Goal: Browse casually: Explore the website without a specific task or goal

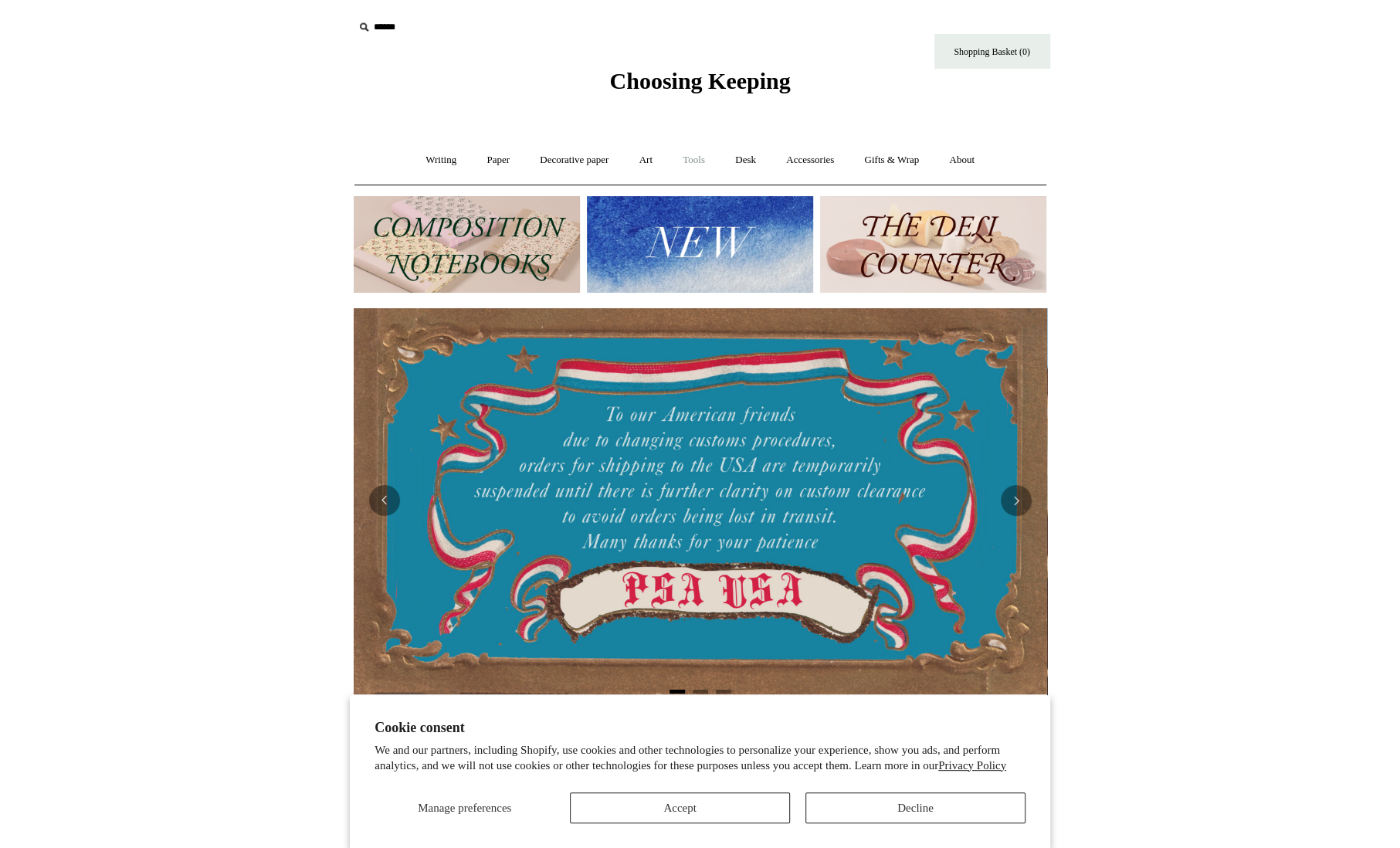
click at [700, 166] on link "Tools +" at bounding box center [694, 160] width 50 height 41
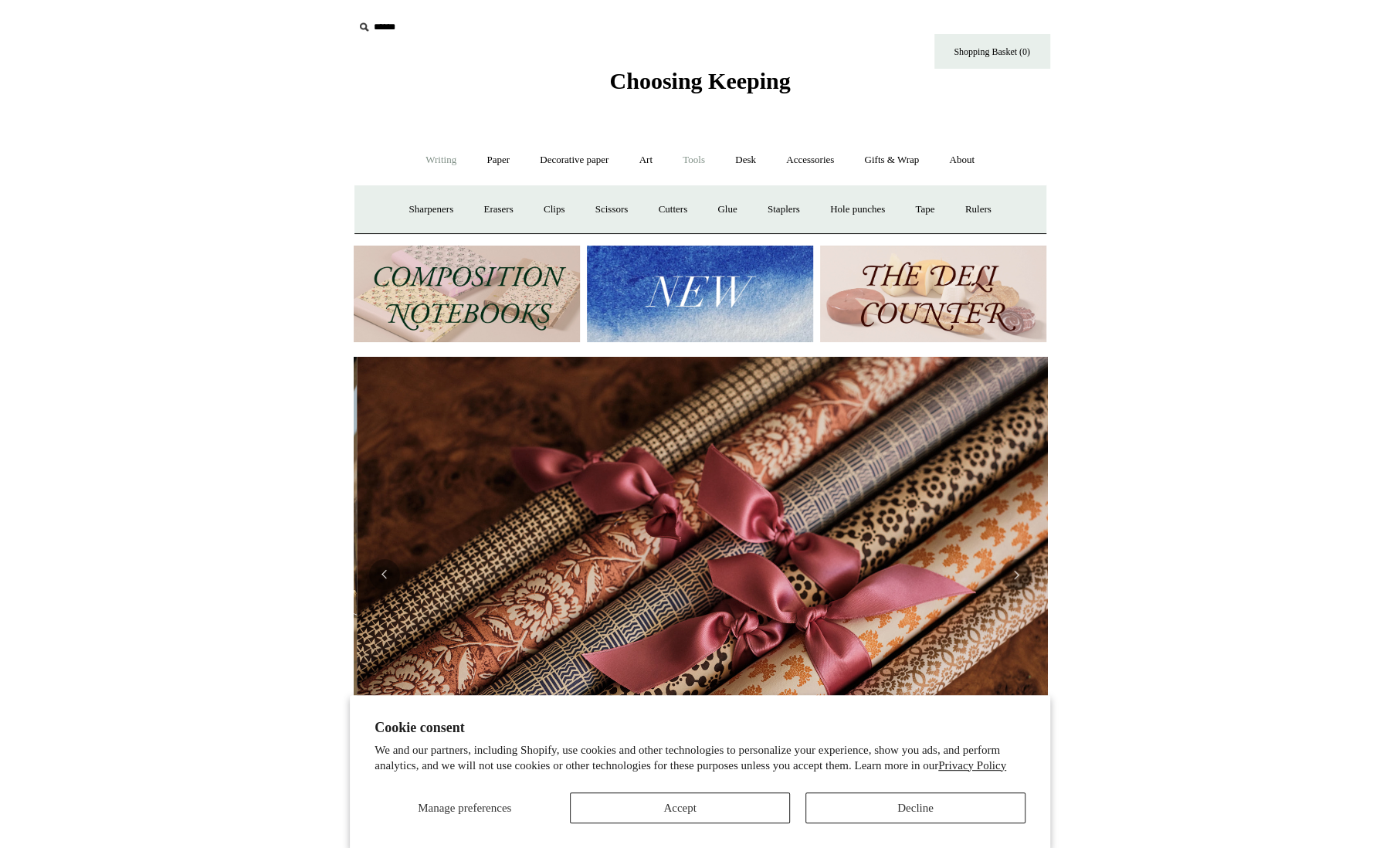
scroll to position [0, 1388]
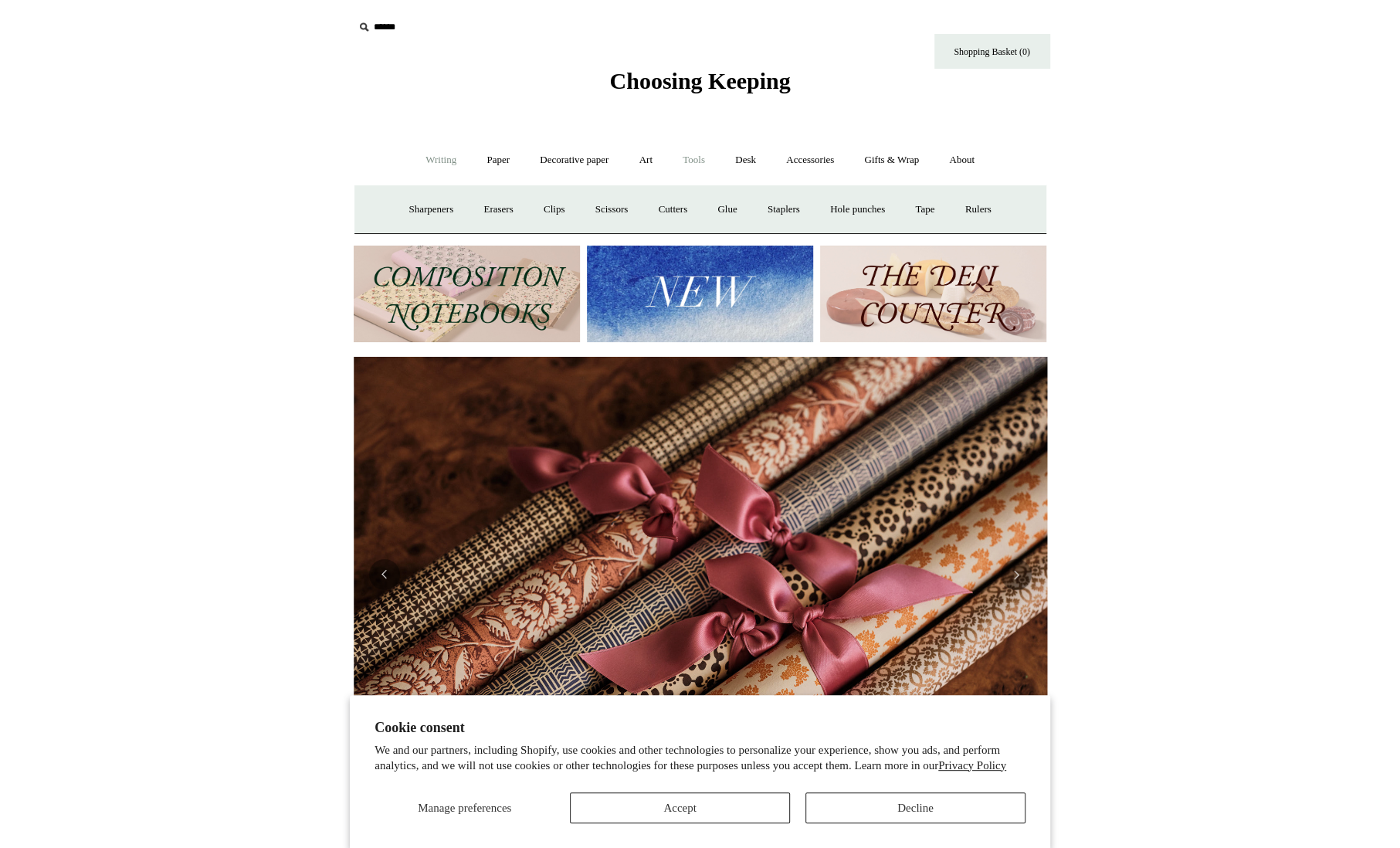
click at [437, 159] on link "Writing +" at bounding box center [441, 160] width 59 height 41
click at [918, 154] on link "Gifts & Wrap +" at bounding box center [891, 160] width 83 height 41
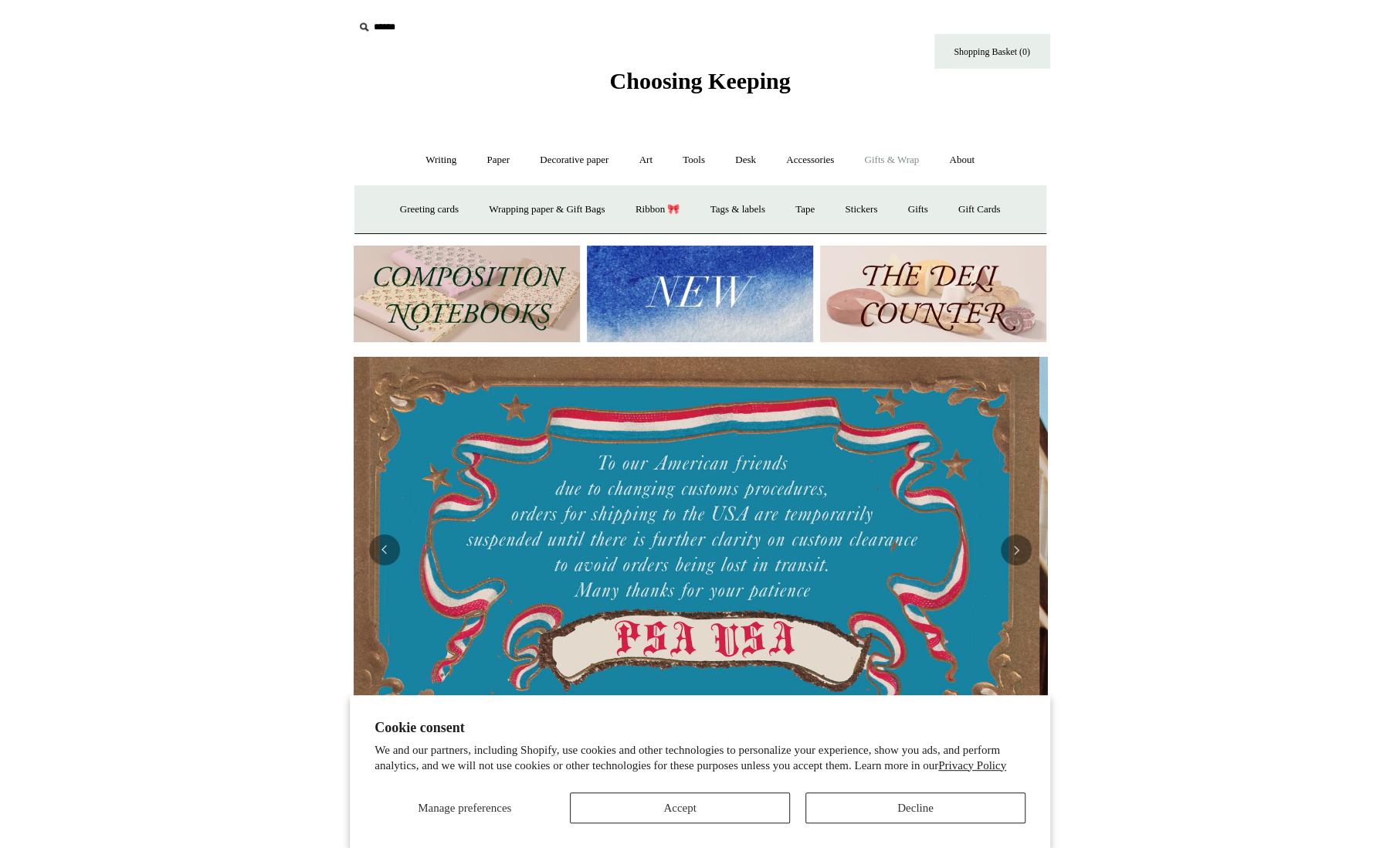
scroll to position [0, 0]
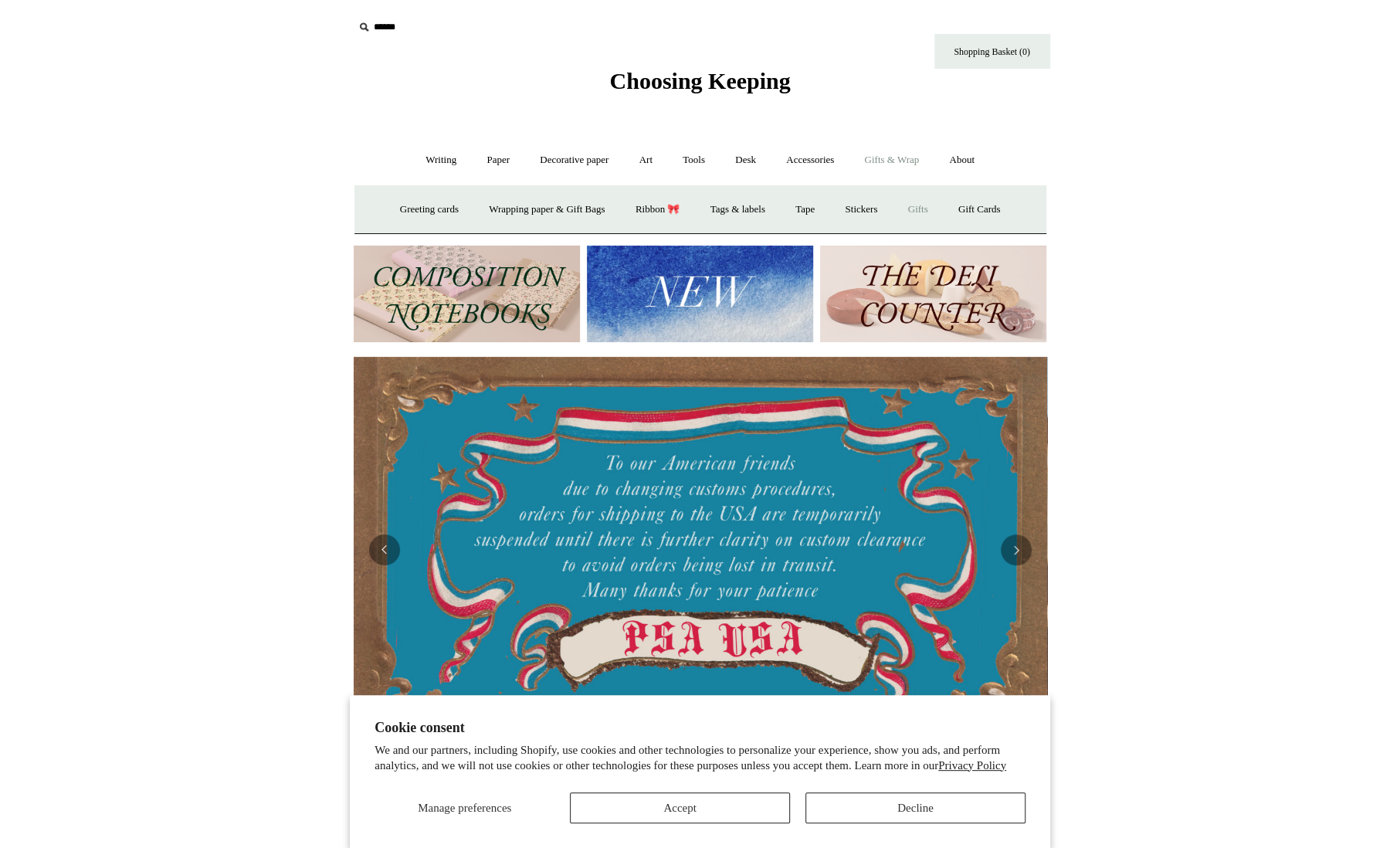
click at [933, 200] on link "Gifts +" at bounding box center [918, 209] width 48 height 41
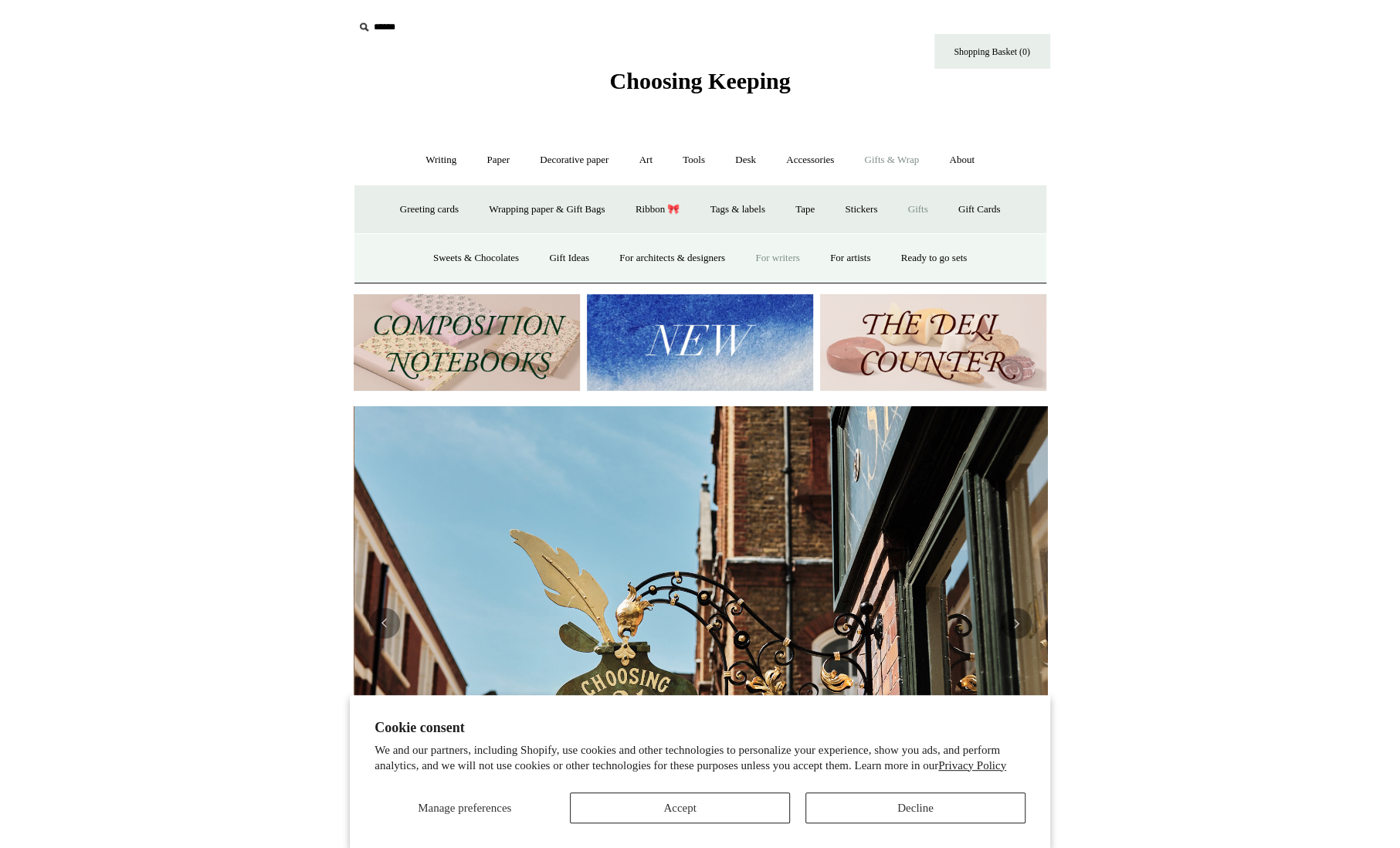
scroll to position [0, 694]
click at [925, 255] on link "Ready to go sets" at bounding box center [934, 258] width 94 height 41
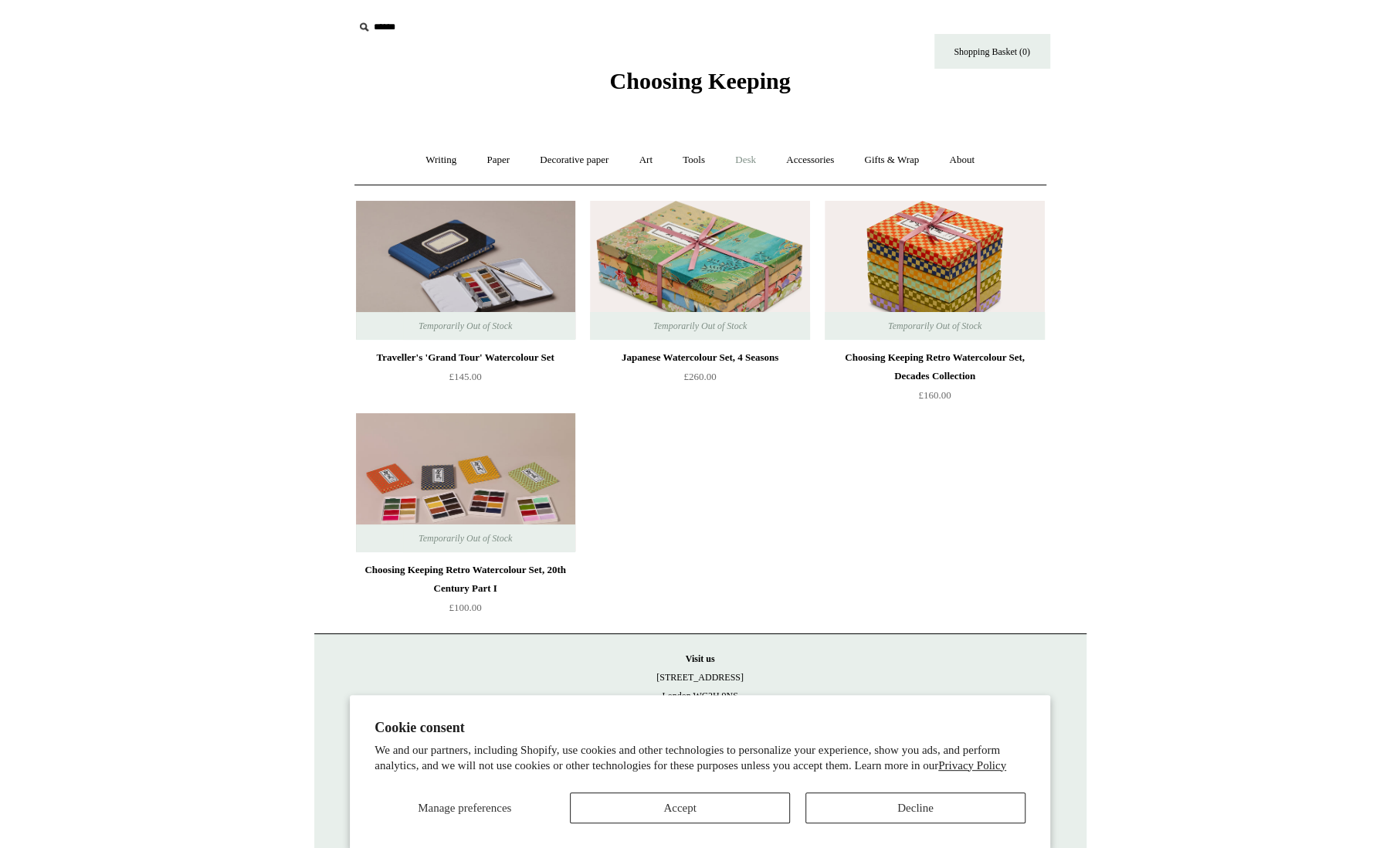
click at [746, 160] on link "Desk +" at bounding box center [745, 160] width 49 height 41
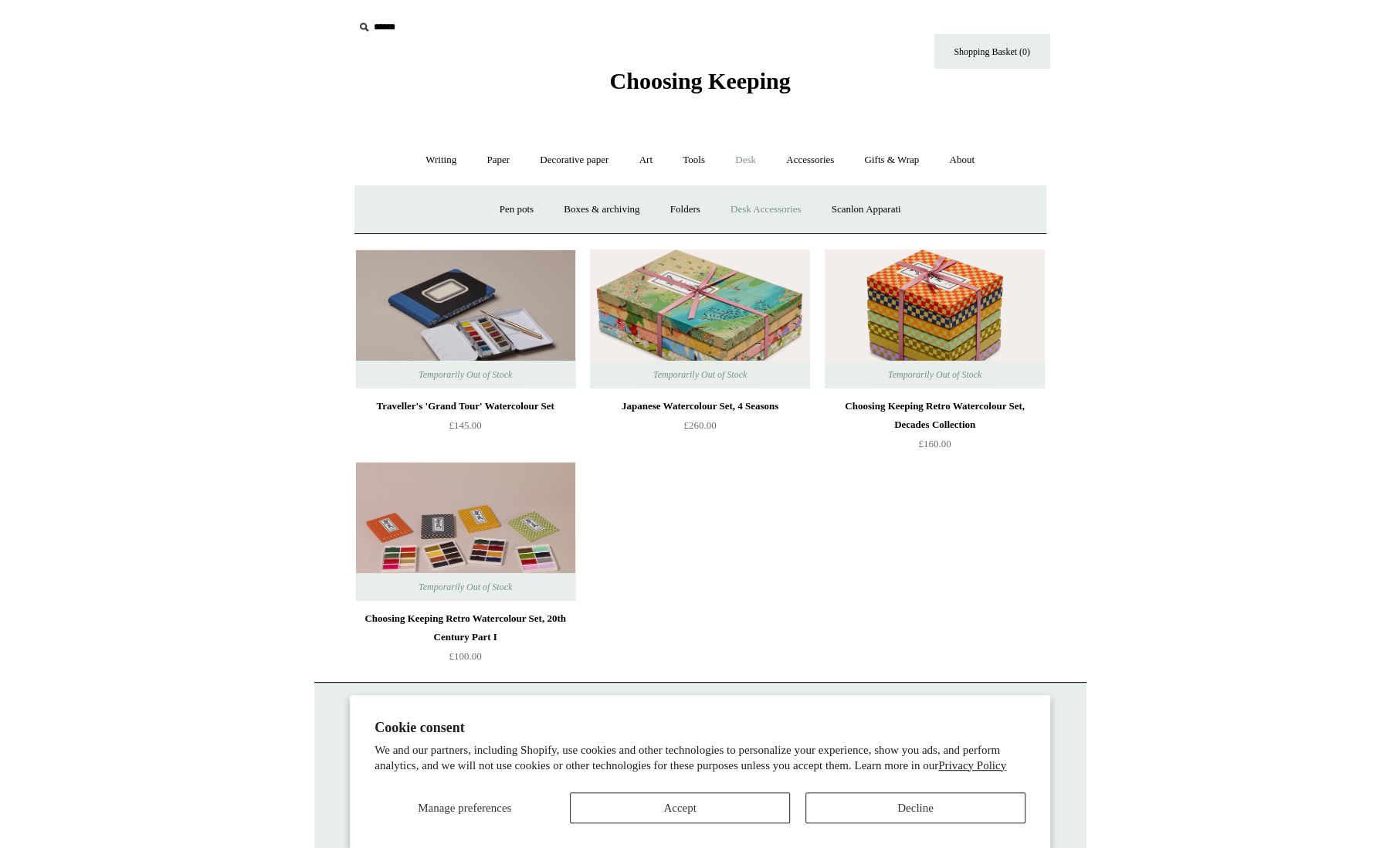
click at [753, 206] on link "Desk Accessories" at bounding box center [766, 209] width 98 height 41
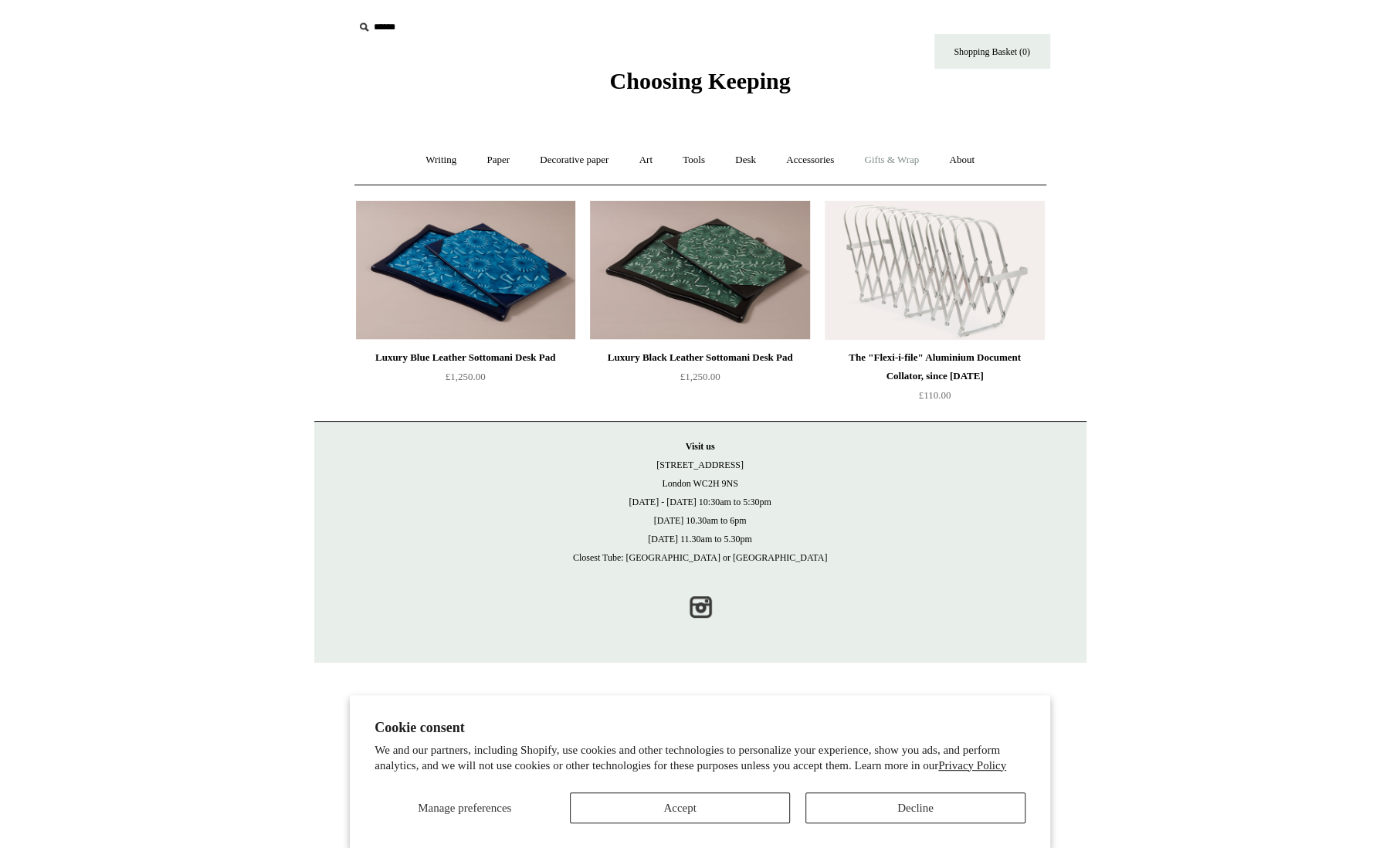
click at [893, 159] on link "Gifts & Wrap +" at bounding box center [891, 160] width 83 height 41
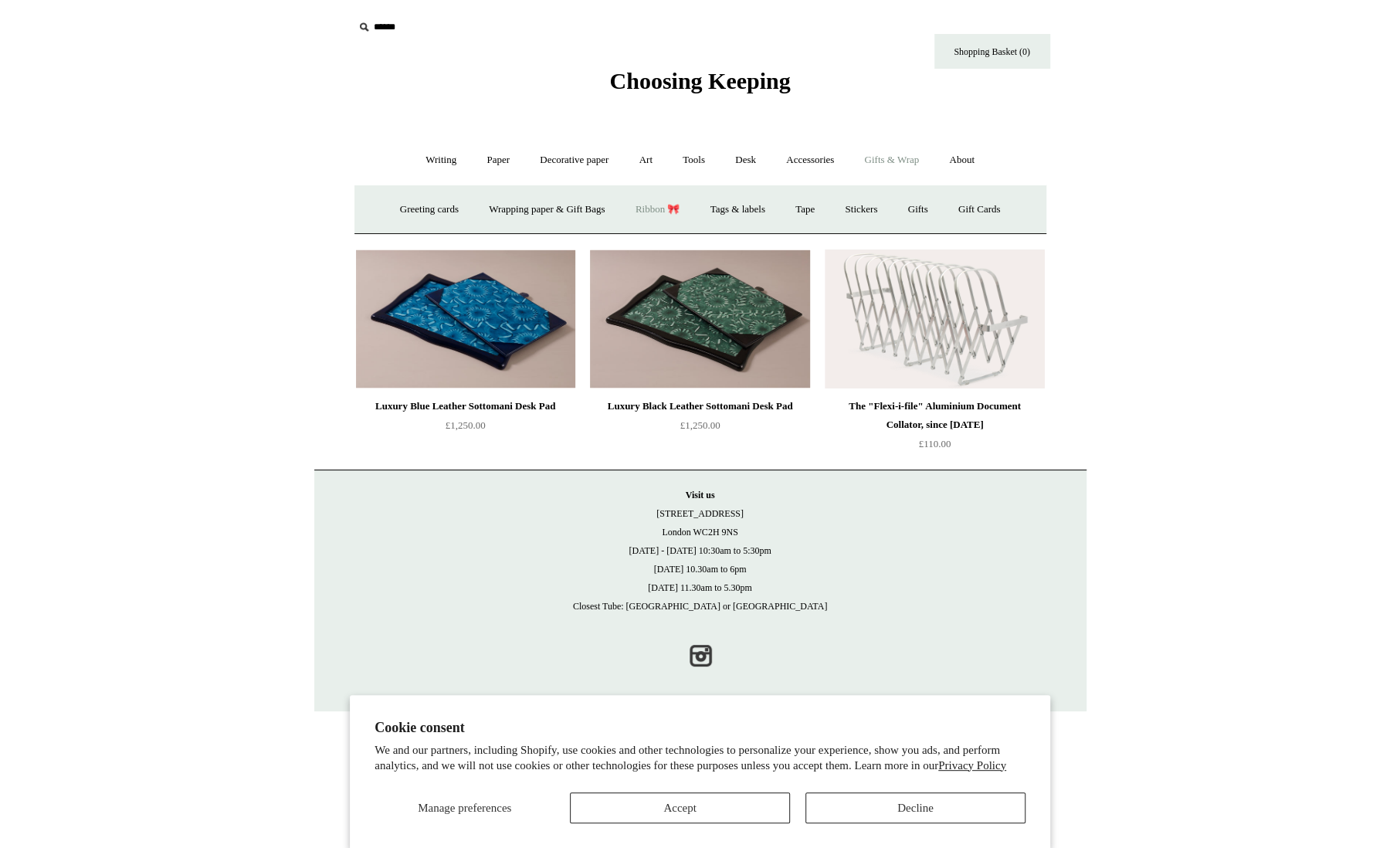
click at [647, 208] on link "Ribbon 🎀" at bounding box center [658, 209] width 73 height 41
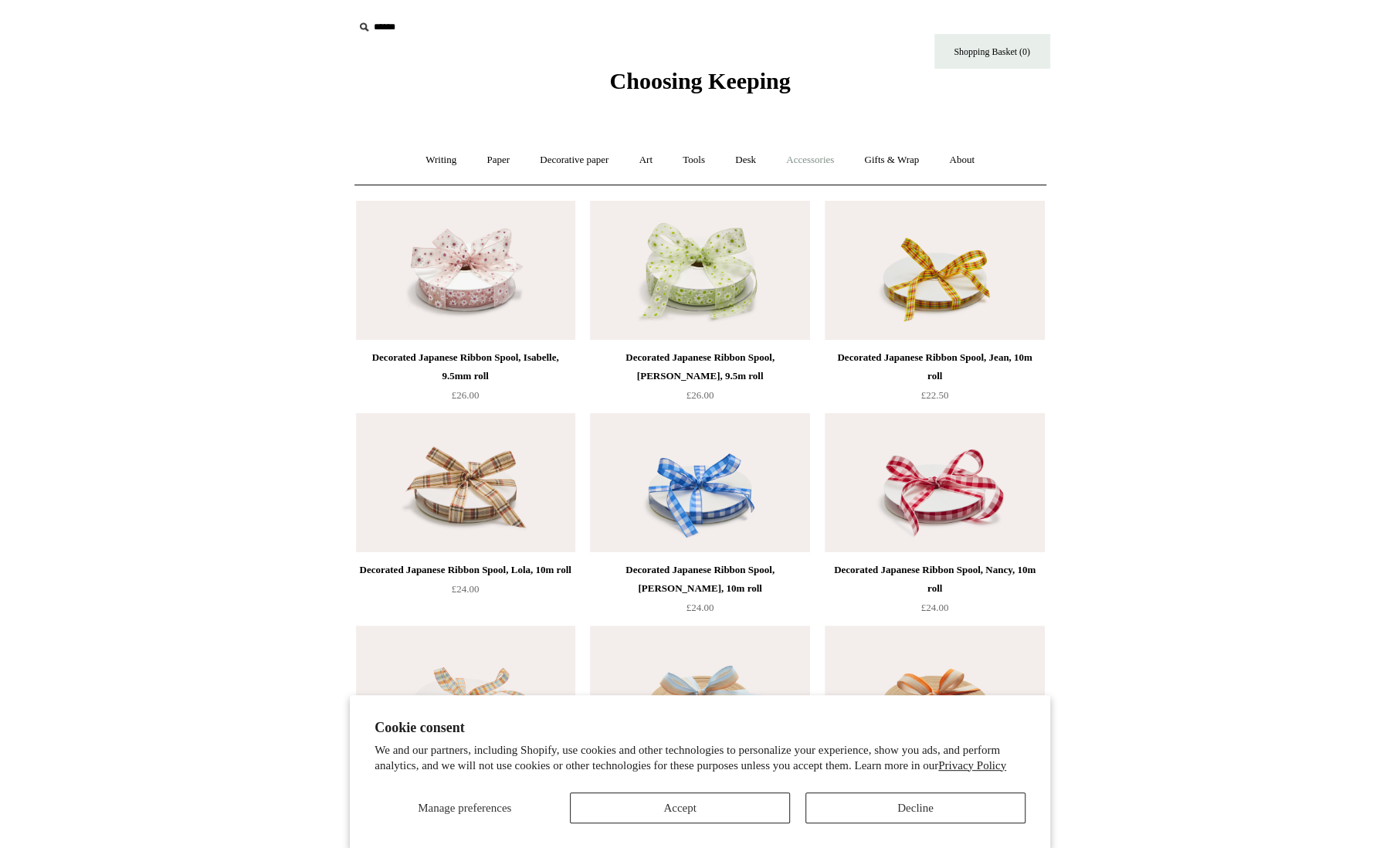
click at [834, 163] on link "Accessories +" at bounding box center [810, 160] width 76 height 41
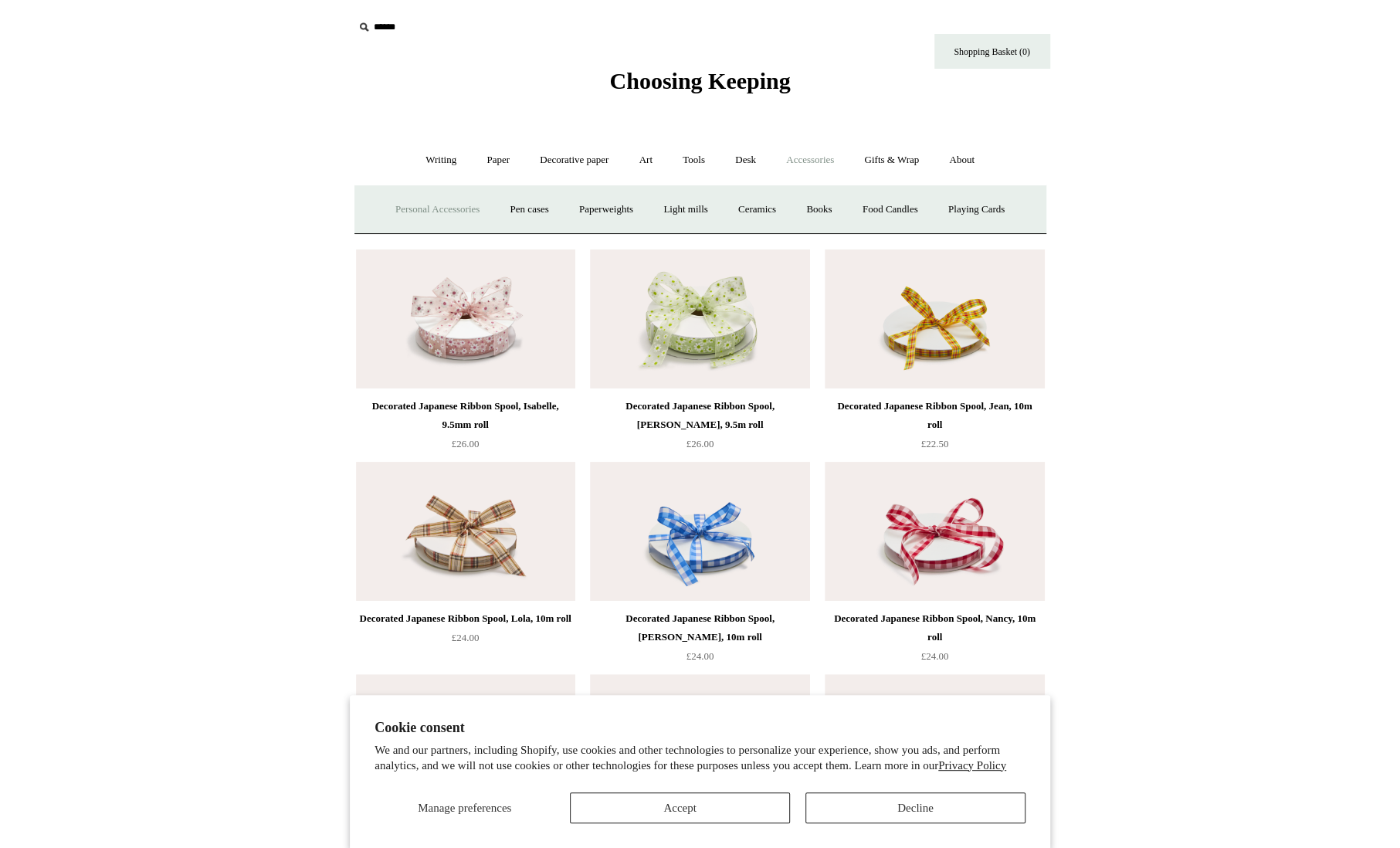
click at [445, 208] on link "Personal Accessories +" at bounding box center [437, 209] width 112 height 41
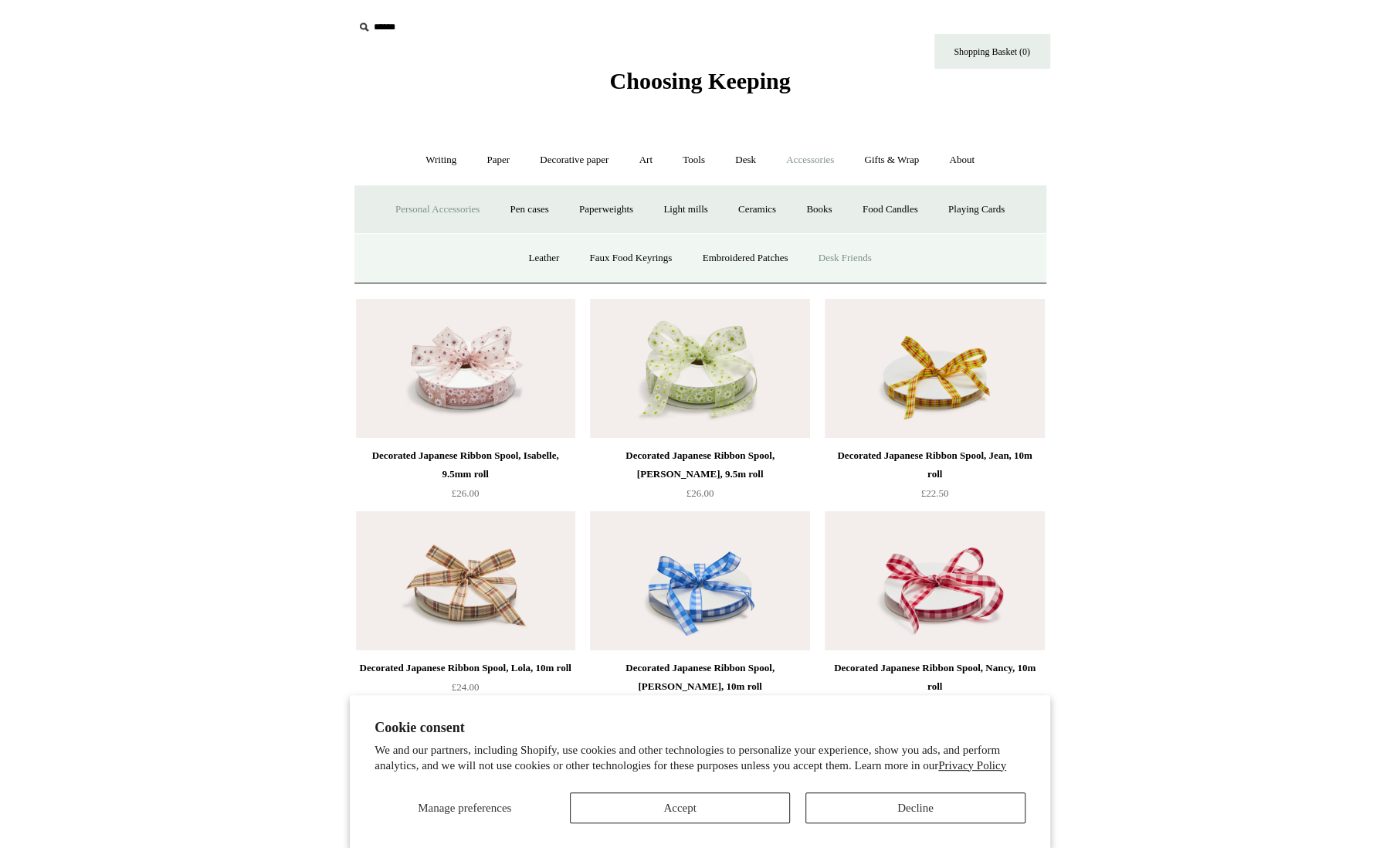
click at [848, 257] on link "Desk Friends" at bounding box center [845, 258] width 81 height 41
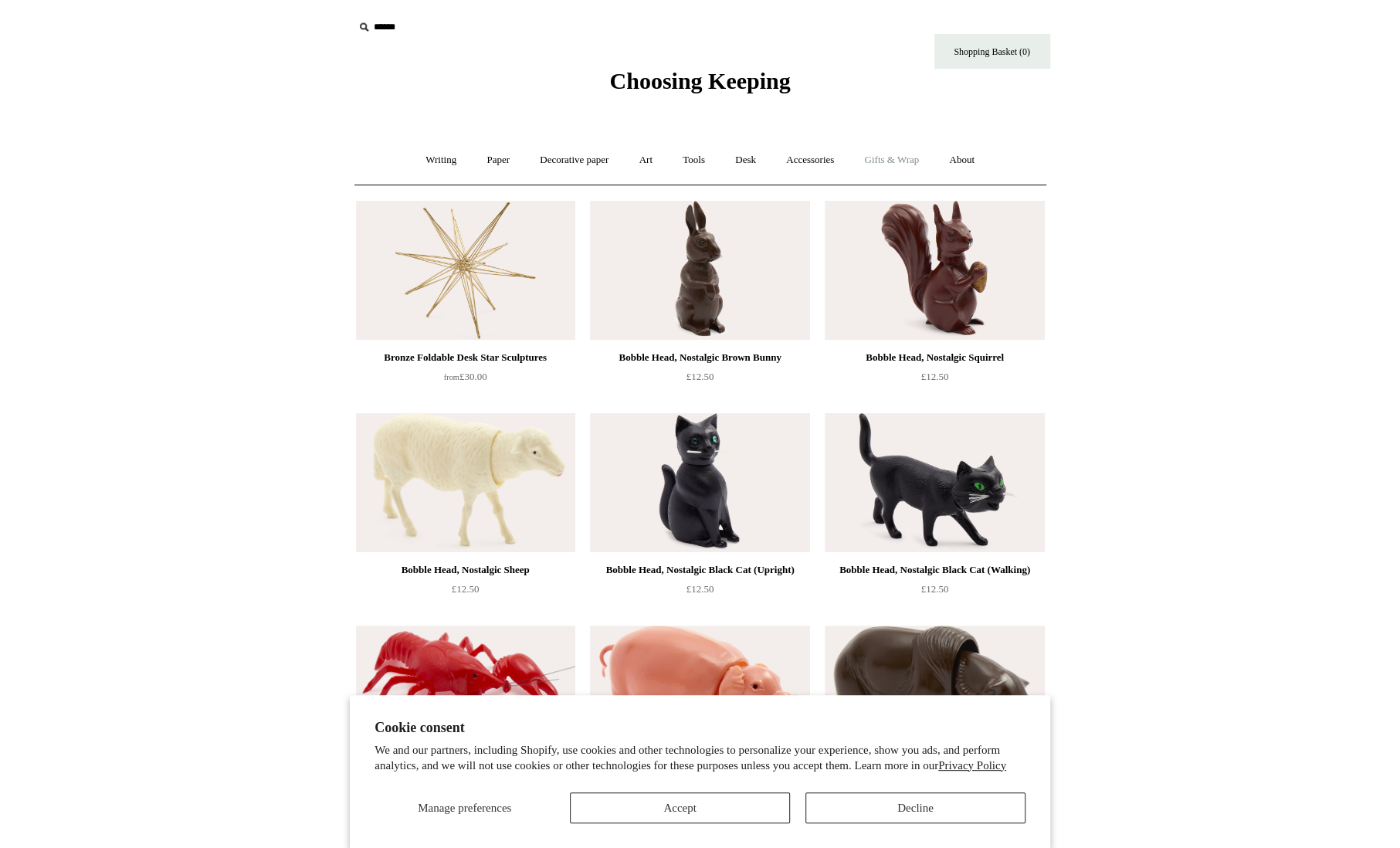
click at [880, 162] on link "Gifts & Wrap +" at bounding box center [891, 160] width 83 height 41
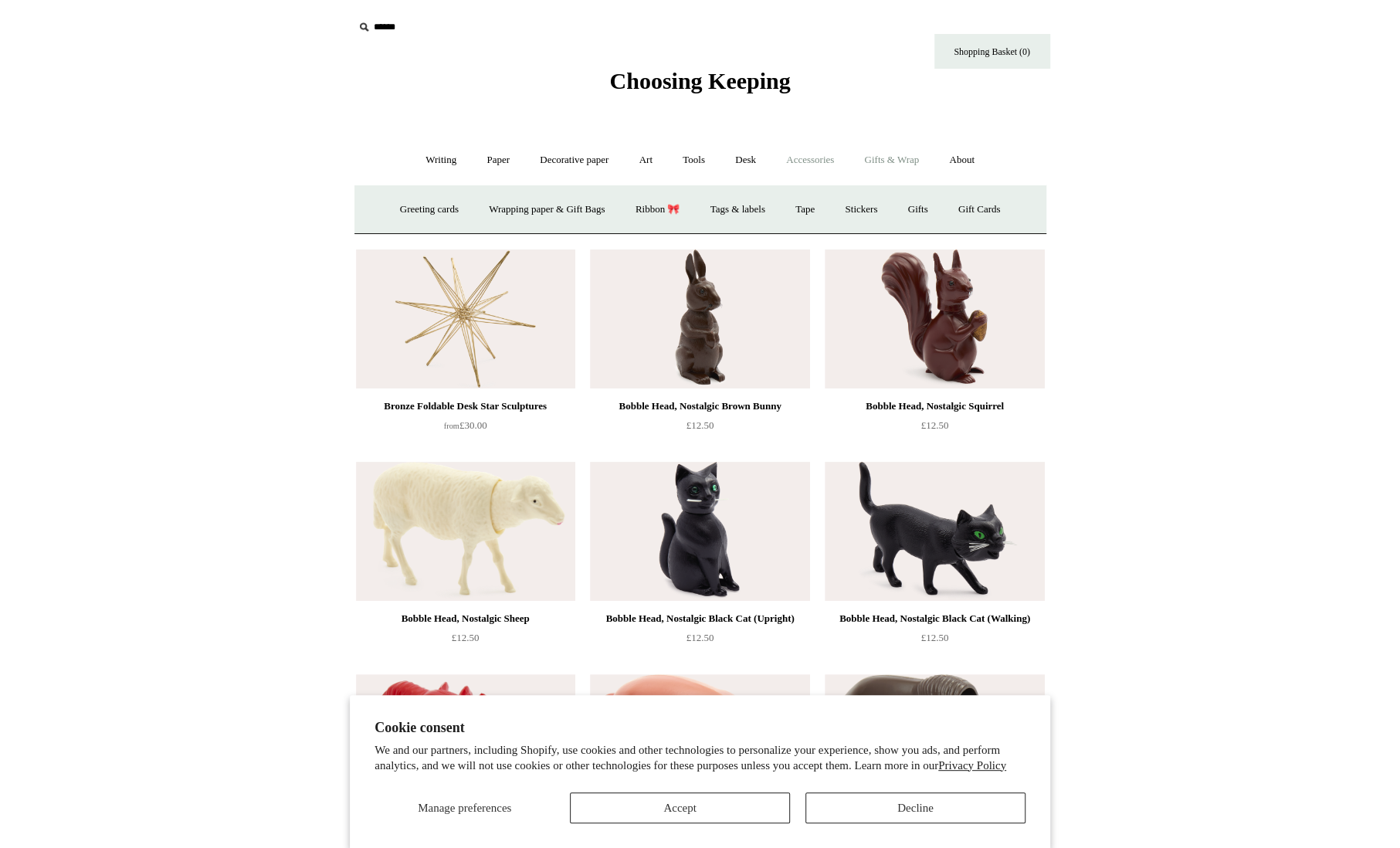
click at [828, 160] on link "Accessories +" at bounding box center [810, 160] width 76 height 41
click at [883, 159] on link "Gifts & Wrap +" at bounding box center [891, 160] width 83 height 41
click at [813, 163] on link "Accessories +" at bounding box center [810, 160] width 76 height 41
click at [415, 167] on link "Writing +" at bounding box center [441, 160] width 59 height 41
click at [681, 157] on link "Tools +" at bounding box center [694, 160] width 50 height 41
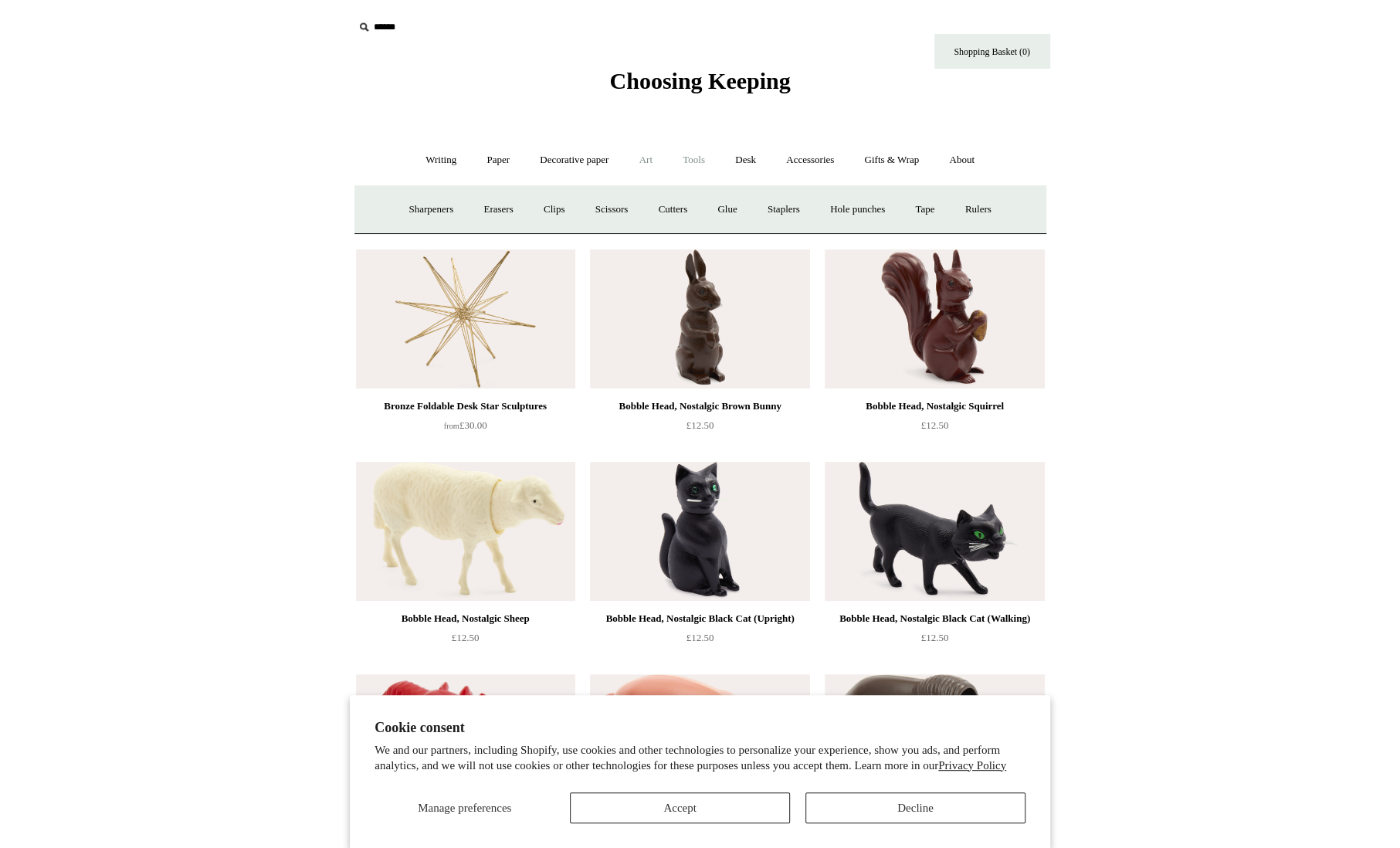
click at [647, 167] on link "Art +" at bounding box center [646, 160] width 41 height 41
click at [581, 163] on link "Decorative paper +" at bounding box center [574, 160] width 96 height 41
